Goal: Feedback & Contribution: Leave review/rating

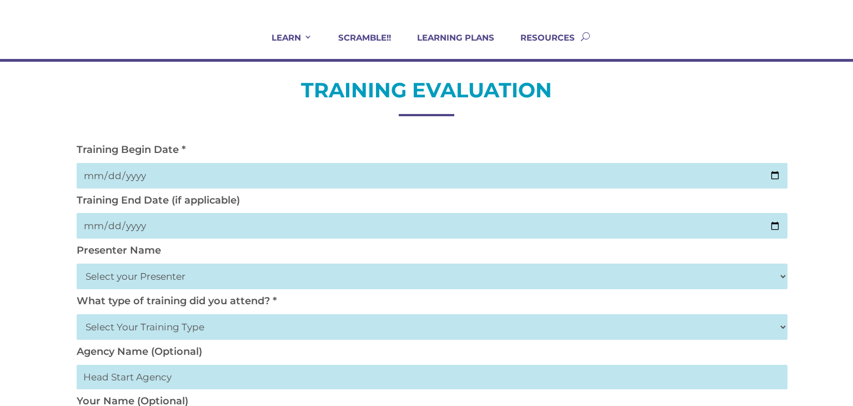
scroll to position [71, 0]
click at [246, 165] on input "date" at bounding box center [432, 175] width 711 height 26
click at [773, 176] on input "date" at bounding box center [432, 175] width 711 height 26
type input "2025-09-03"
click at [158, 226] on input "date" at bounding box center [432, 225] width 711 height 26
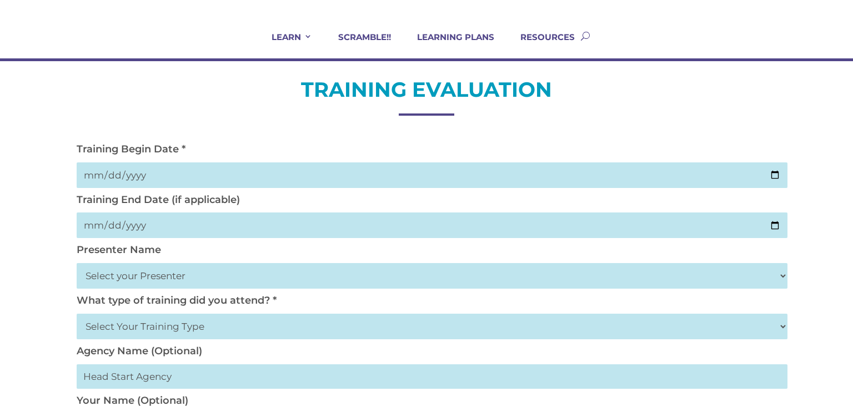
click at [126, 224] on input "date" at bounding box center [432, 225] width 711 height 26
click at [778, 224] on input "date" at bounding box center [432, 225] width 711 height 26
type input "2025-09-05"
click at [164, 269] on select "Select your Presenter Aaron Dickerson Amy Corkery Cindy Coats Danielle Hensley …" at bounding box center [432, 276] width 711 height 26
select select "Nickerson, Trecia"
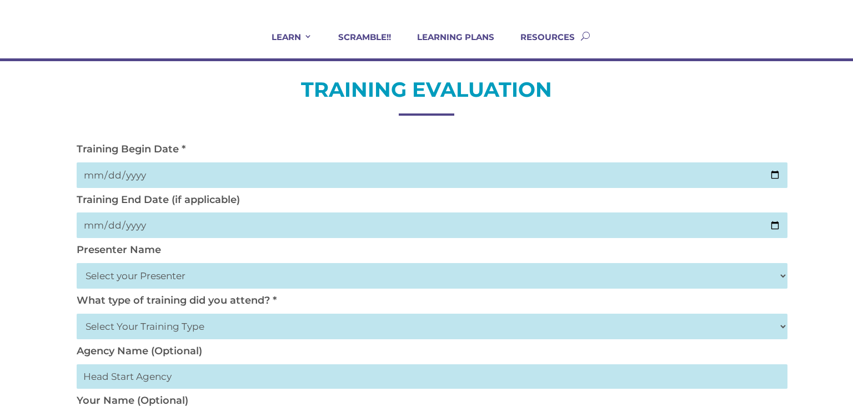
click at [77, 263] on select "Select your Presenter Aaron Dickerson Amy Corkery Cindy Coats Danielle Hensley …" at bounding box center [432, 276] width 711 height 26
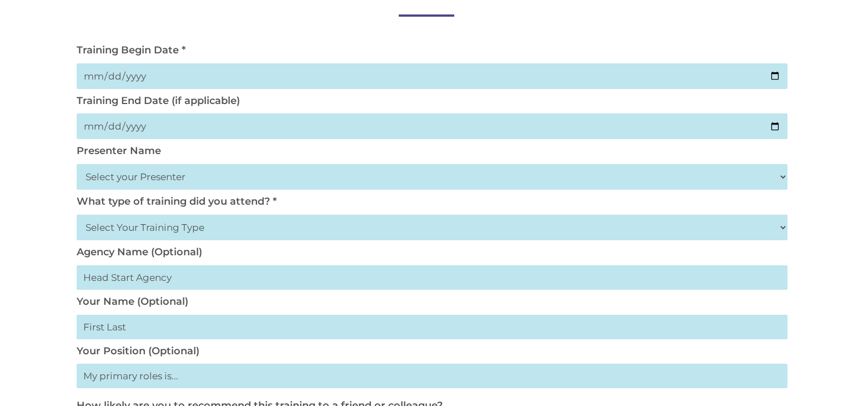
scroll to position [170, 0]
click at [182, 232] on select "Select Your Training Type On-site (at your agency) Virtual Visit Live Group Web…" at bounding box center [432, 227] width 711 height 26
select select "On-site (at your agency)"
click at [77, 214] on select "Select Your Training Type On-site (at your agency) Virtual Visit Live Group Web…" at bounding box center [432, 227] width 711 height 26
click at [176, 278] on input "text" at bounding box center [432, 276] width 711 height 24
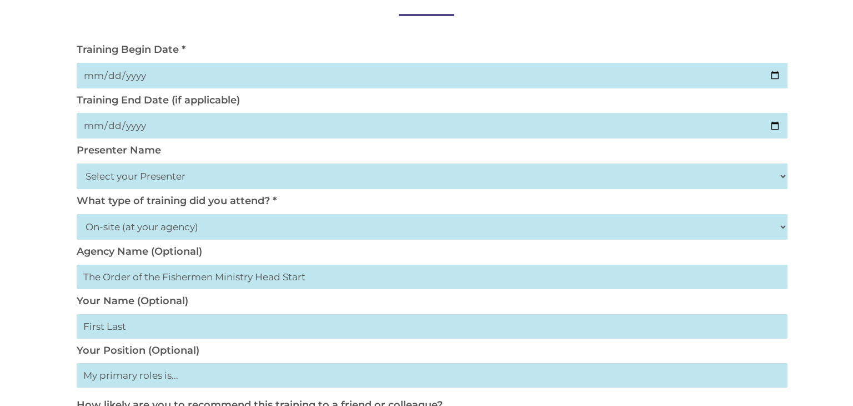
type input "The Order of the Fishermen Ministry Head Start"
click at [142, 312] on div "Your Name (Optional)" at bounding box center [426, 318] width 711 height 49
click at [138, 332] on input "text" at bounding box center [432, 326] width 711 height 24
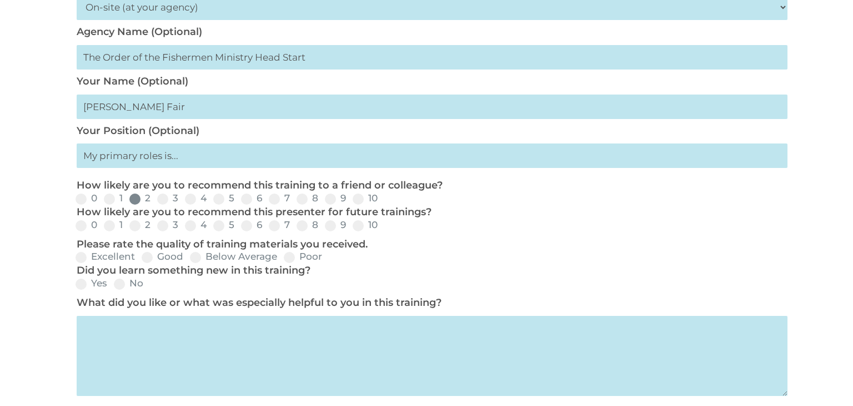
scroll to position [390, 0]
type input "Tashona Fair"
click at [140, 162] on input "text" at bounding box center [432, 155] width 711 height 24
type input "Education Mentor Coach"
click at [364, 204] on div "0 1 2 3 4 5 6 7 8 9 10" at bounding box center [426, 198] width 711 height 13
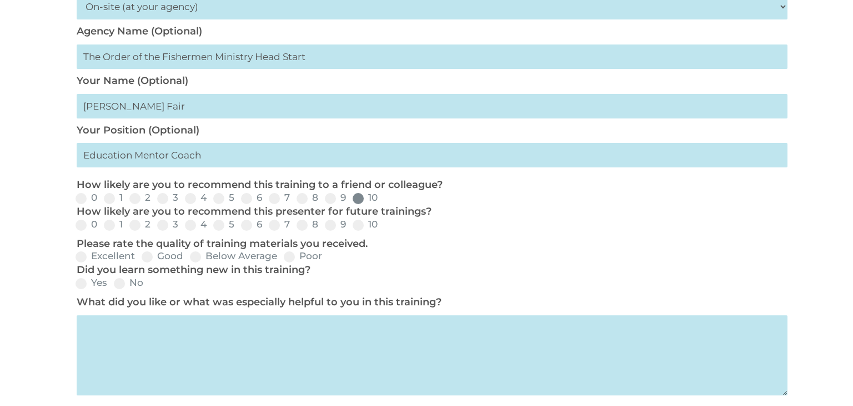
click at [360, 202] on span at bounding box center [358, 198] width 11 height 11
click at [383, 202] on input "10" at bounding box center [386, 201] width 7 height 7
radio input "true"
click at [361, 227] on span at bounding box center [358, 224] width 11 height 11
click at [383, 227] on input "10" at bounding box center [386, 228] width 7 height 7
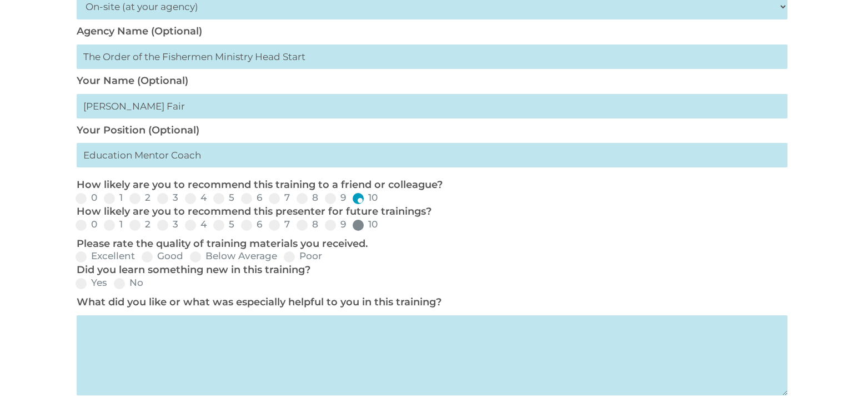
radio input "true"
click at [86, 258] on span at bounding box center [81, 256] width 11 height 11
click at [141, 258] on input "Excellent" at bounding box center [144, 260] width 7 height 7
radio input "true"
click at [83, 287] on span at bounding box center [81, 283] width 11 height 11
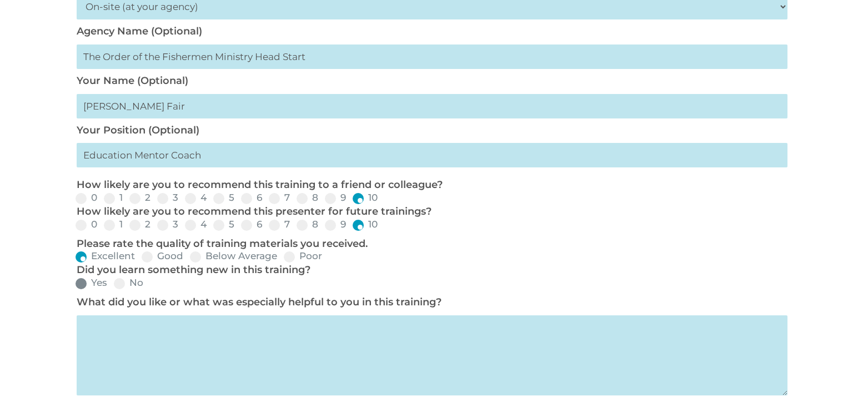
click at [113, 287] on input "Yes" at bounding box center [116, 286] width 7 height 7
radio input "true"
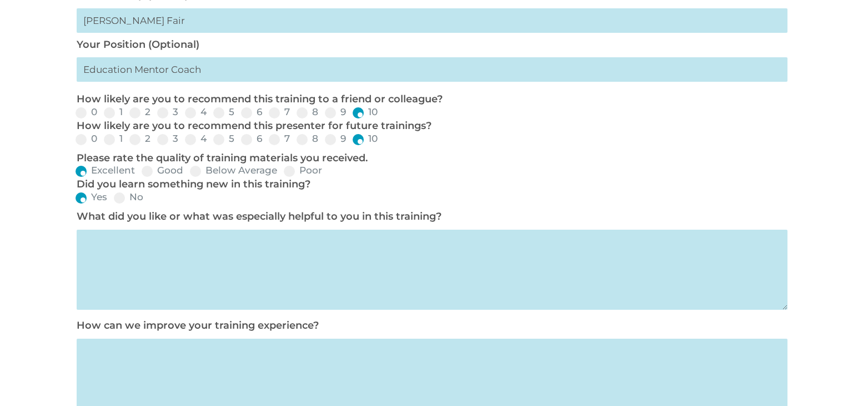
scroll to position [491, 0]
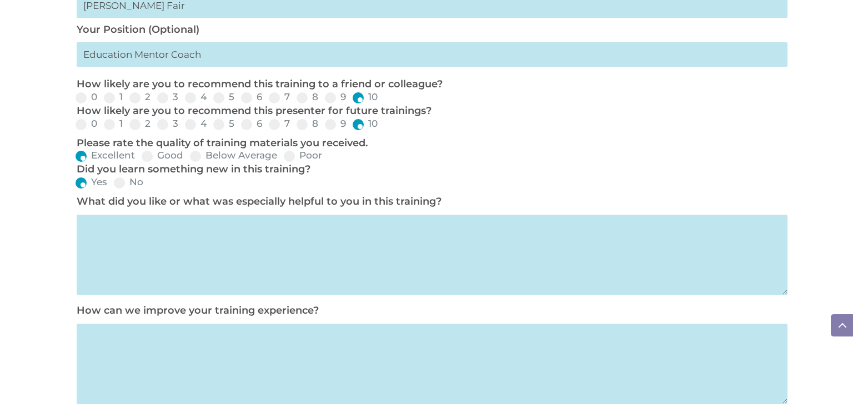
click at [207, 227] on textarea at bounding box center [432, 254] width 711 height 80
click at [302, 242] on textarea "Trecia was extremely knowledgeable and" at bounding box center [432, 254] width 711 height 80
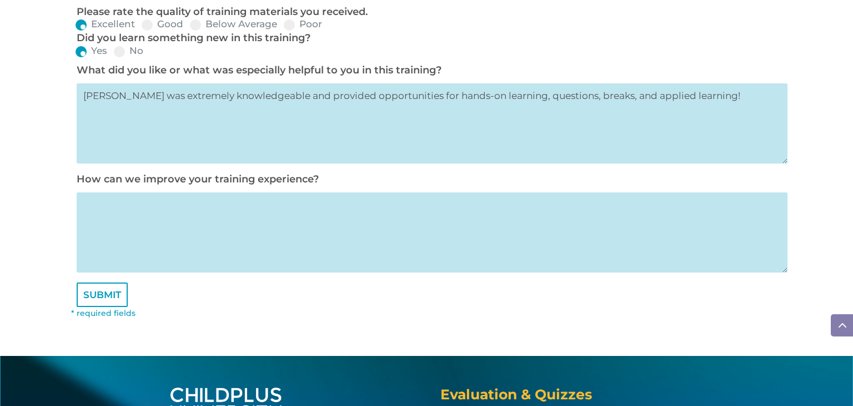
scroll to position [624, 0]
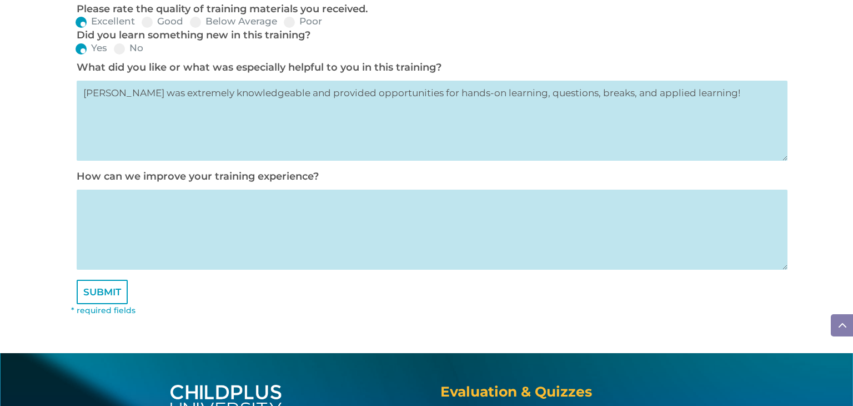
type textarea "Trecia was extremely knowledgeable and provided opportunities for hands-on lear…"
click at [472, 238] on textarea at bounding box center [432, 229] width 711 height 80
type textarea "N/A"
click at [102, 296] on input "SUBMIT" at bounding box center [102, 291] width 51 height 24
